Goal: Task Accomplishment & Management: Manage account settings

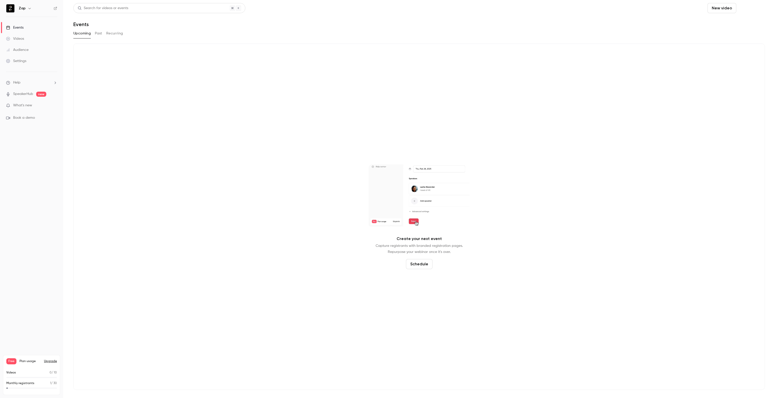
click at [749, 8] on button "Schedule" at bounding box center [752, 8] width 27 height 10
click at [734, 23] on div "One time event" at bounding box center [741, 21] width 38 height 5
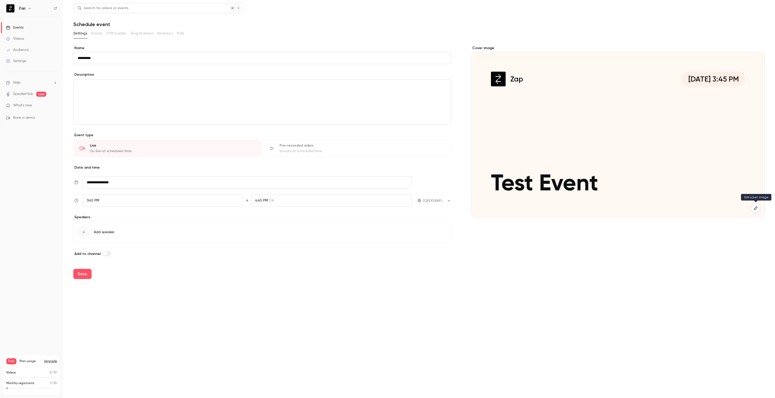
type input "**********"
click at [757, 208] on icon "button" at bounding box center [755, 207] width 3 height 3
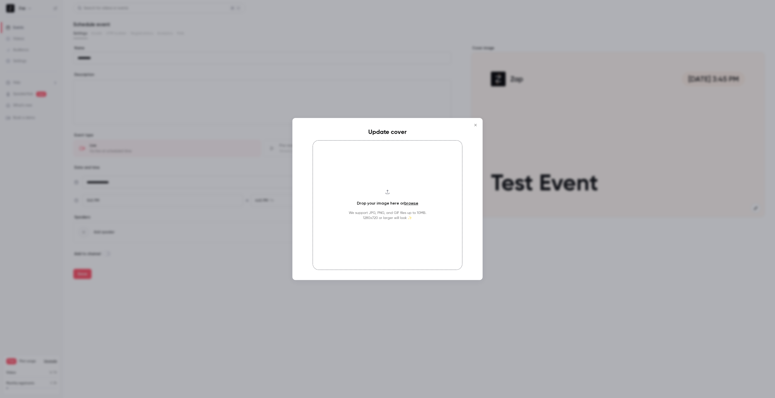
click at [403, 202] on h4 "Drop your image here or browse" at bounding box center [387, 203] width 61 height 6
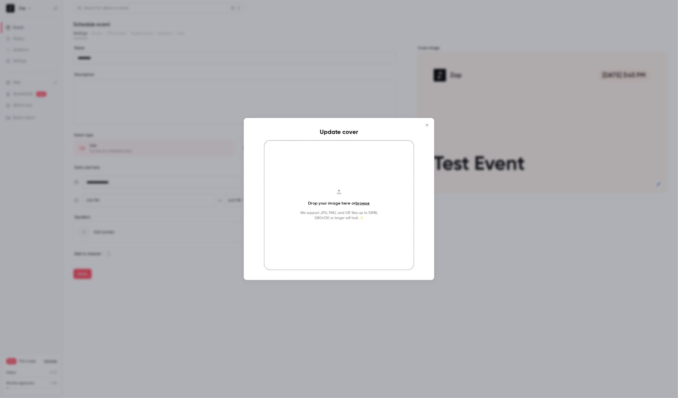
click at [363, 204] on link "browse" at bounding box center [363, 203] width 14 height 5
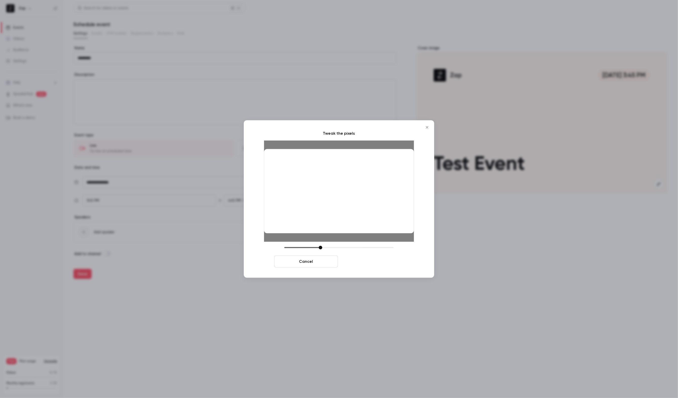
click at [369, 262] on button "Crop and save" at bounding box center [372, 261] width 64 height 12
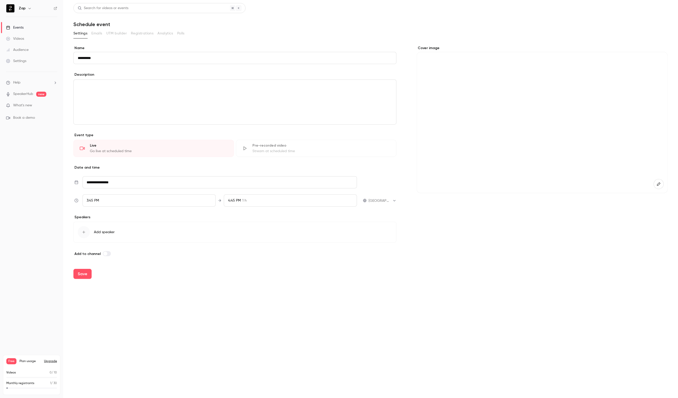
click at [123, 90] on div "editor" at bounding box center [235, 102] width 322 height 45
click at [72, 86] on icon "editor" at bounding box center [74, 85] width 4 height 3
click at [86, 97] on div "Heading" at bounding box center [102, 97] width 38 height 5
click at [72, 92] on button "editor" at bounding box center [73, 94] width 6 height 6
click at [93, 116] on div "Subheading" at bounding box center [102, 118] width 38 height 5
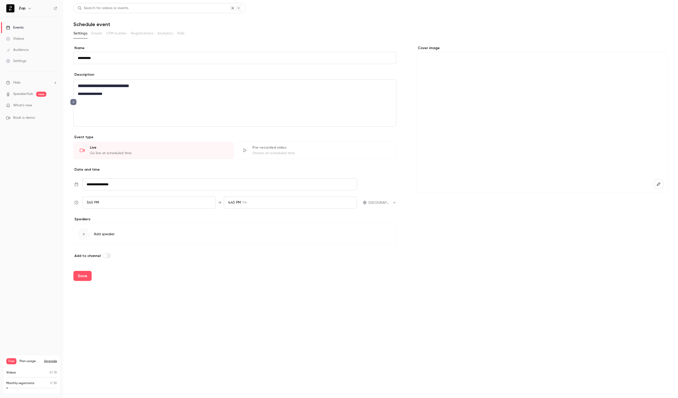
click at [73, 104] on button "editor" at bounding box center [73, 102] width 6 height 6
click at [94, 154] on li "Divider" at bounding box center [98, 149] width 55 height 13
click at [73, 107] on icon "editor" at bounding box center [74, 108] width 4 height 3
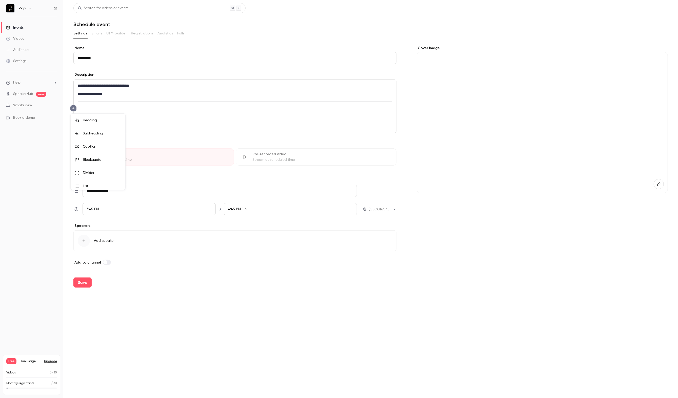
click at [145, 117] on div at bounding box center [339, 199] width 678 height 398
click at [113, 111] on div "**********" at bounding box center [235, 106] width 322 height 53
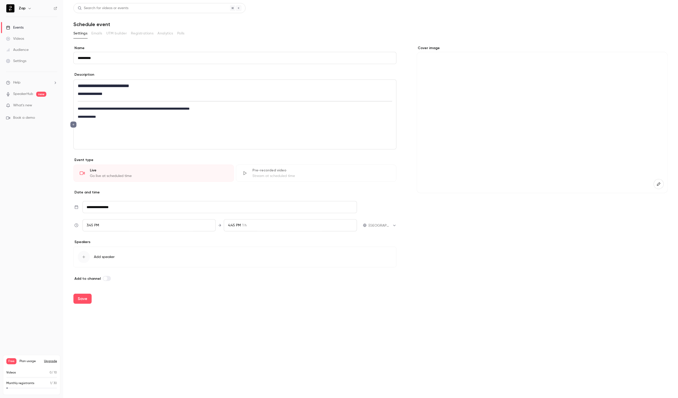
click at [73, 124] on icon "editor" at bounding box center [74, 124] width 4 height 3
click at [94, 183] on div "List" at bounding box center [102, 185] width 38 height 5
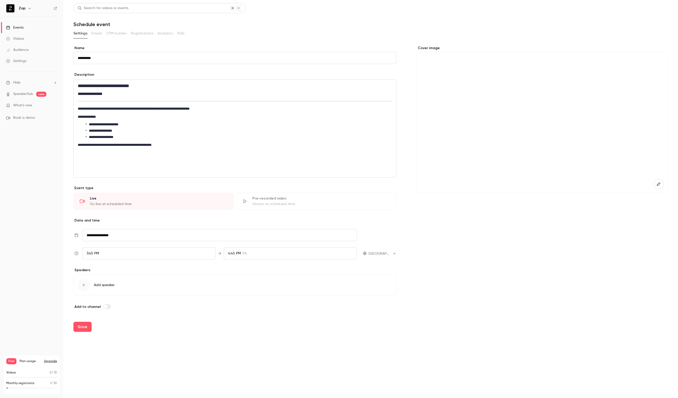
click at [133, 234] on input "**********" at bounding box center [219, 235] width 275 height 12
click at [134, 196] on div "21" at bounding box center [134, 196] width 8 height 8
type input "**********"
click at [286, 254] on div "4:45 PM 1 h" at bounding box center [290, 253] width 133 height 12
click at [242, 210] on li "4:30 PM 45 min" at bounding box center [290, 206] width 133 height 13
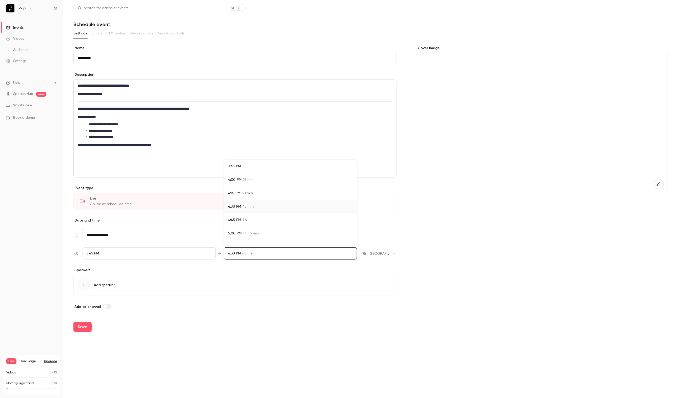
click at [233, 253] on div at bounding box center [339, 199] width 678 height 398
click at [261, 252] on div "4:30 PM 45 min" at bounding box center [290, 253] width 133 height 12
click at [261, 253] on div at bounding box center [339, 199] width 678 height 398
click at [83, 285] on icon "button" at bounding box center [84, 285] width 4 height 4
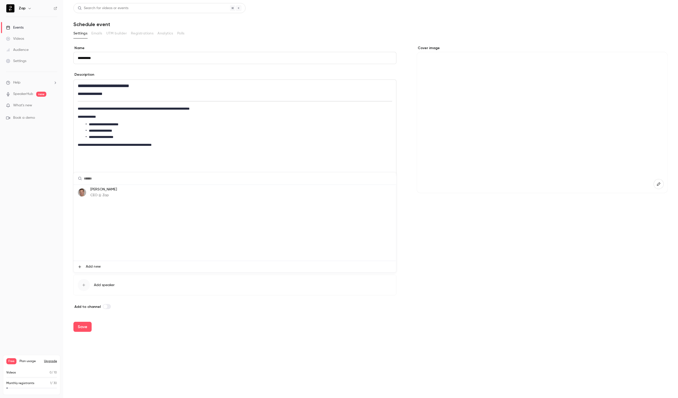
click at [85, 193] on img at bounding box center [82, 192] width 8 height 8
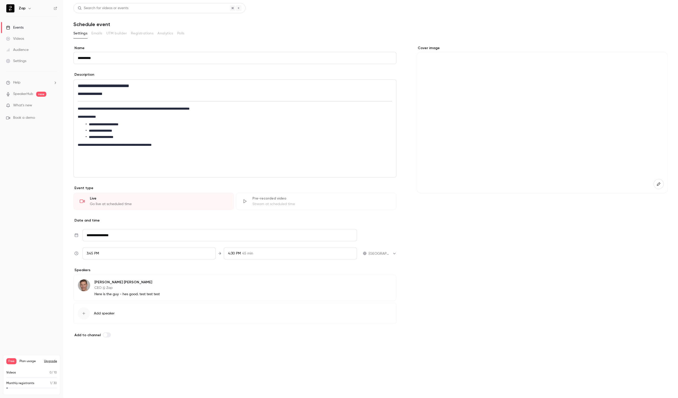
click at [82, 354] on button "Save" at bounding box center [82, 355] width 18 height 10
type input "**********"
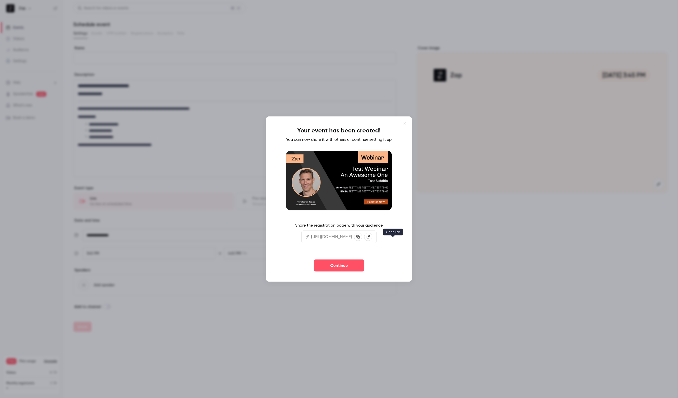
click at [370, 238] on icon at bounding box center [368, 237] width 4 height 4
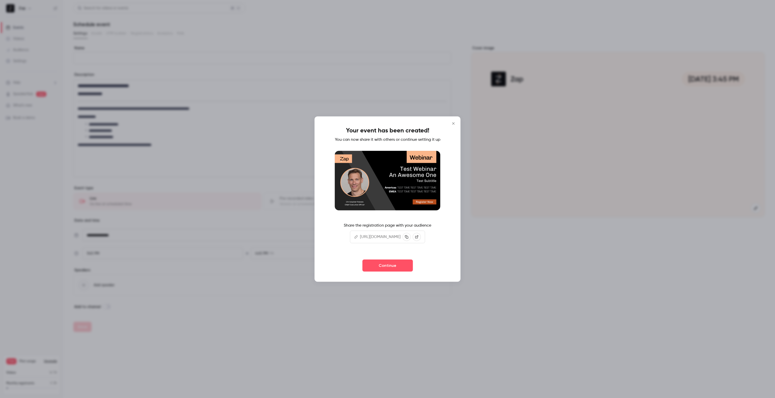
click at [457, 121] on icon "Close" at bounding box center [454, 123] width 6 height 4
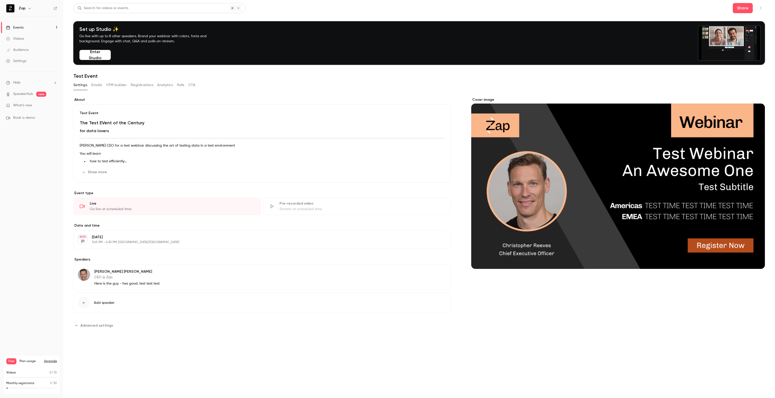
click at [436, 171] on button "Edit" at bounding box center [435, 172] width 18 height 8
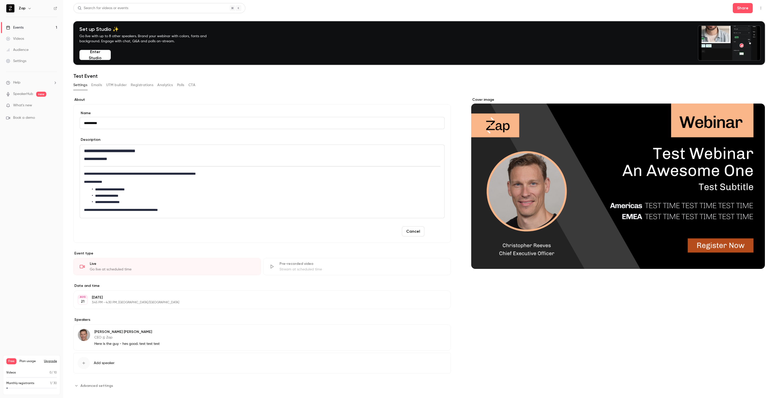
click at [435, 233] on button "Save" at bounding box center [436, 231] width 18 height 10
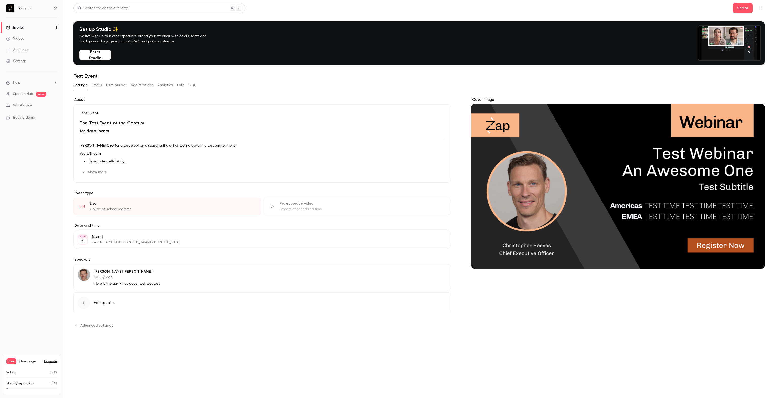
click at [96, 85] on button "Emails" at bounding box center [96, 85] width 11 height 8
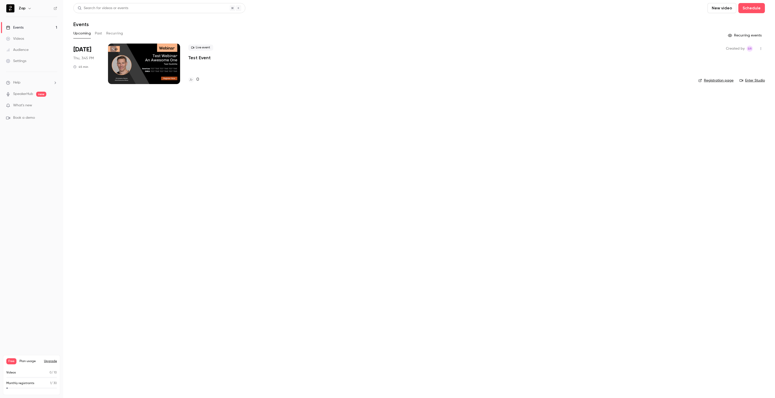
click at [21, 105] on span "What's new" at bounding box center [22, 105] width 19 height 5
click at [137, 216] on div at bounding box center [387, 199] width 775 height 398
click at [761, 50] on button "button" at bounding box center [761, 49] width 8 height 8
click at [761, 50] on div at bounding box center [387, 199] width 775 height 398
